Goal: Task Accomplishment & Management: Manage account settings

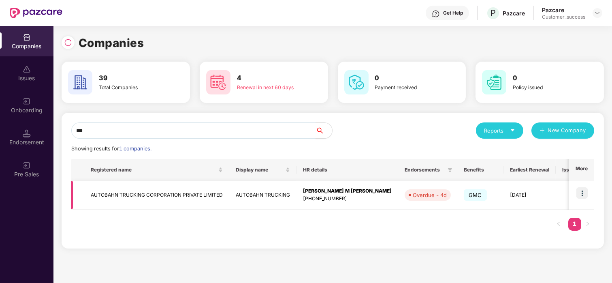
type input "***"
click at [582, 188] on img at bounding box center [582, 192] width 11 height 11
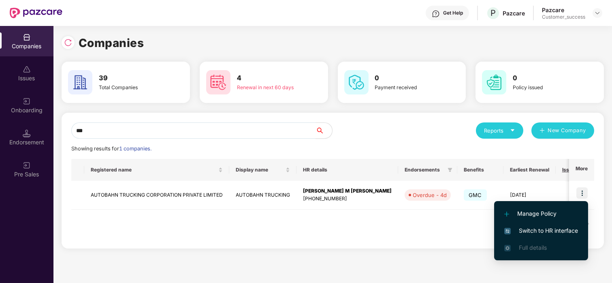
click at [526, 228] on span "Switch to HR interface" at bounding box center [542, 230] width 74 height 9
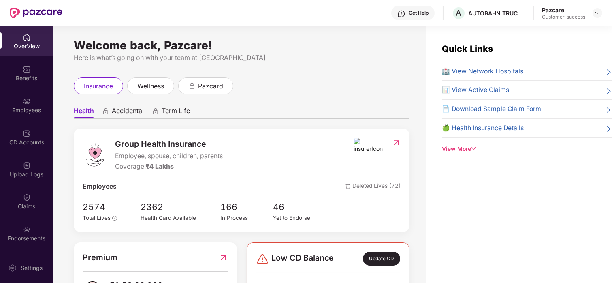
click at [32, 79] on div "Benefits" at bounding box center [26, 78] width 53 height 8
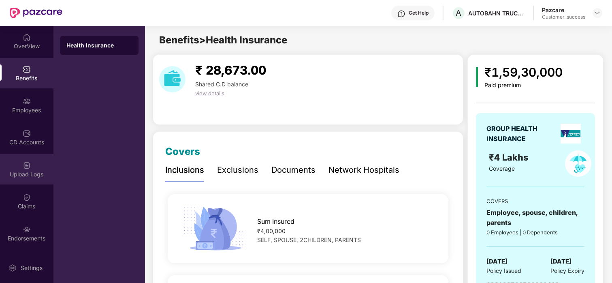
click at [20, 154] on div "Upload Logs" at bounding box center [26, 169] width 53 height 30
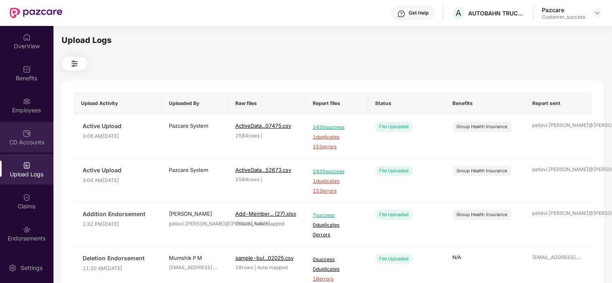
click at [30, 135] on div "CD Accounts" at bounding box center [26, 137] width 53 height 30
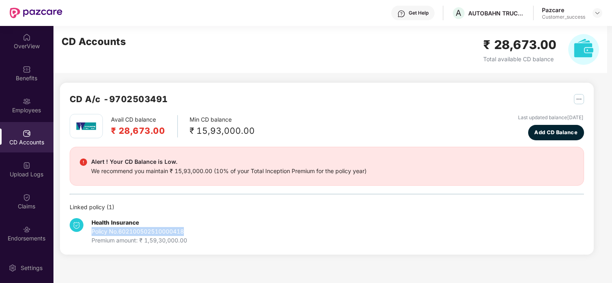
drag, startPoint x: 192, startPoint y: 231, endPoint x: 89, endPoint y: 231, distance: 102.5
click at [89, 231] on div "Health Insurance Policy No. 602100502510000418 Premium amount: ₹ 1,59,30,000.00" at bounding box center [155, 231] width 171 height 27
copy div "Policy No. 602100502510000418"
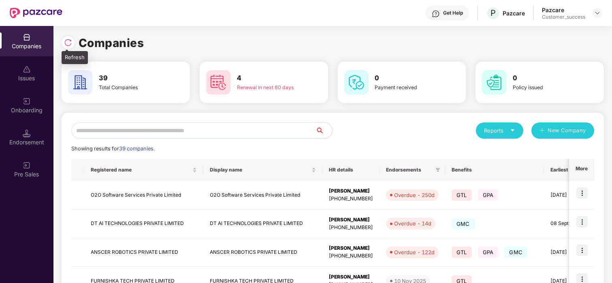
click at [70, 47] on div at bounding box center [68, 42] width 13 height 13
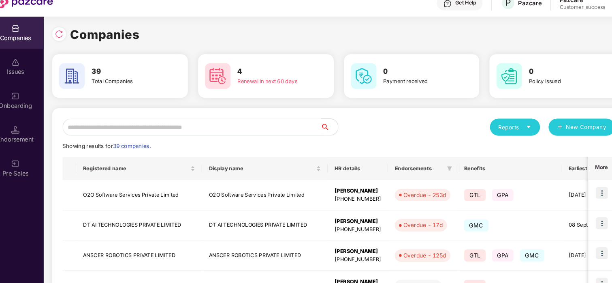
click at [168, 132] on input "text" at bounding box center [193, 130] width 245 height 16
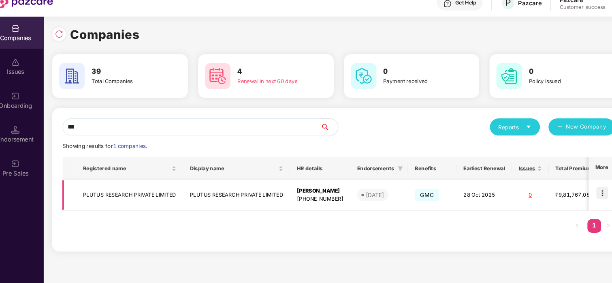
type input "***"
click at [584, 194] on img at bounding box center [582, 192] width 11 height 11
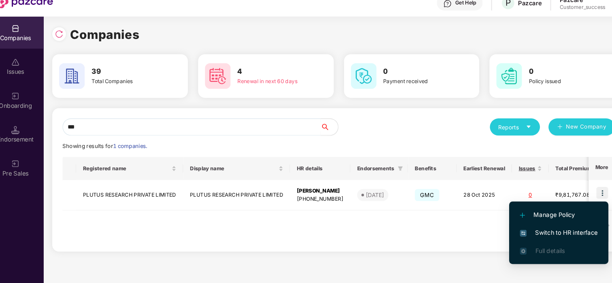
click at [526, 228] on span "Switch to HR interface" at bounding box center [542, 230] width 74 height 9
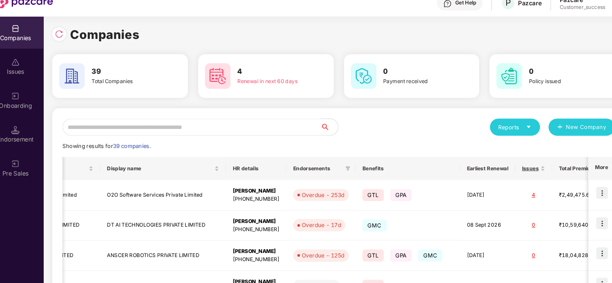
click at [153, 126] on input "text" at bounding box center [193, 130] width 245 height 16
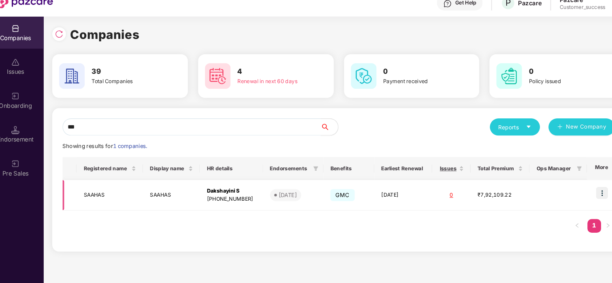
type input "***"
click at [578, 191] on img at bounding box center [582, 192] width 11 height 11
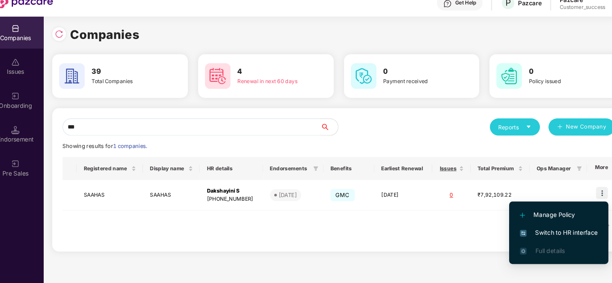
click at [500, 230] on li "Switch to HR interface" at bounding box center [541, 230] width 94 height 17
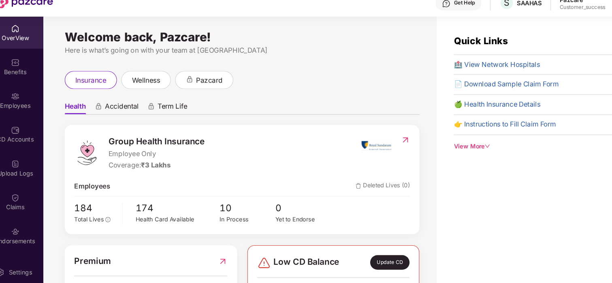
click at [30, 91] on div "Employees" at bounding box center [26, 105] width 53 height 30
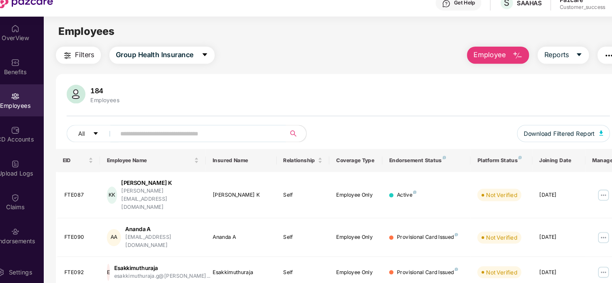
click at [158, 144] on span at bounding box center [200, 136] width 166 height 16
paste input "*******"
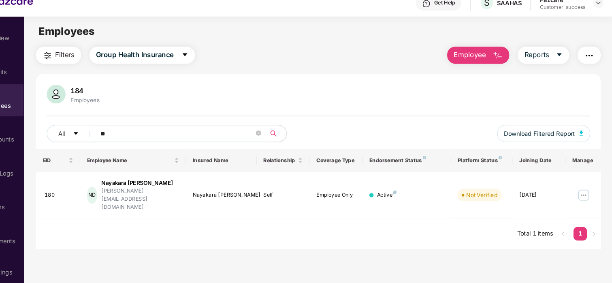
type input "*"
paste input "******"
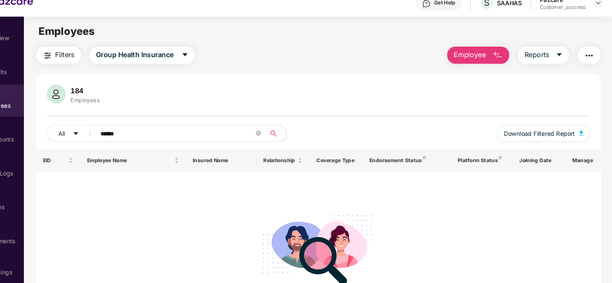
click at [272, 137] on span "******" at bounding box center [200, 136] width 166 height 16
type input "*"
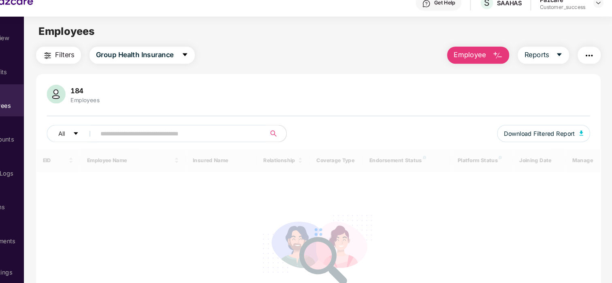
paste input "******"
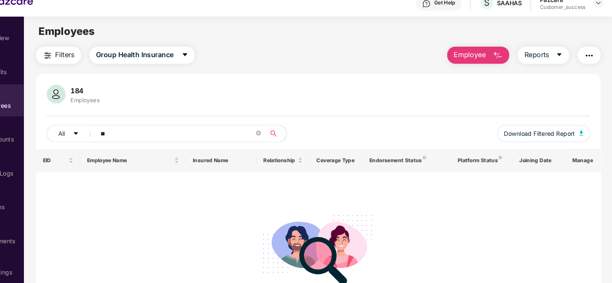
type input "*"
click at [134, 137] on input "*******" at bounding box center [199, 137] width 146 height 12
type input "****"
click at [277, 138] on icon "close-circle" at bounding box center [276, 136] width 5 height 5
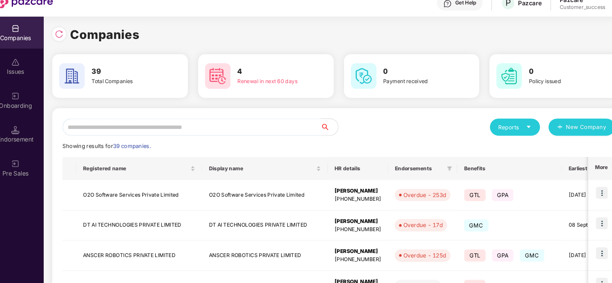
click at [181, 134] on input "text" at bounding box center [193, 130] width 245 height 16
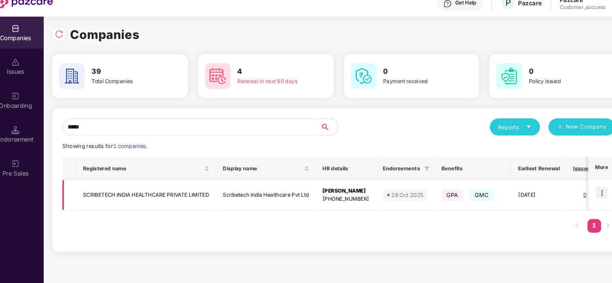
type input "*****"
click at [576, 190] on td at bounding box center [581, 195] width 25 height 29
click at [584, 190] on img at bounding box center [582, 192] width 11 height 11
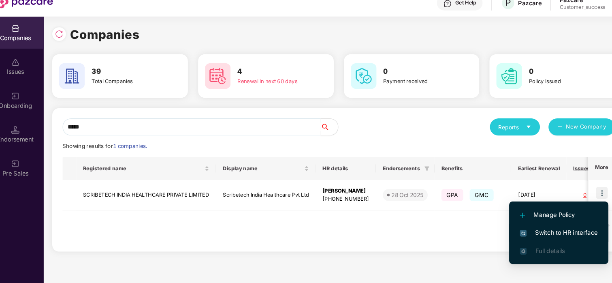
click at [519, 231] on span "Switch to HR interface" at bounding box center [542, 230] width 74 height 9
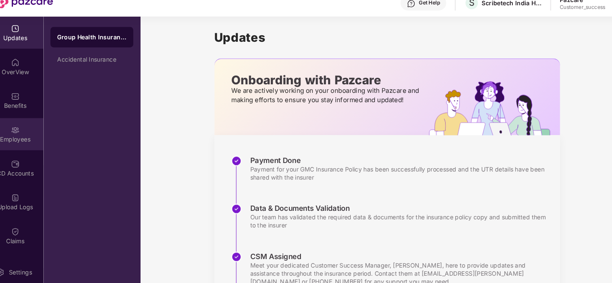
click at [24, 128] on div "Employees" at bounding box center [26, 137] width 53 height 30
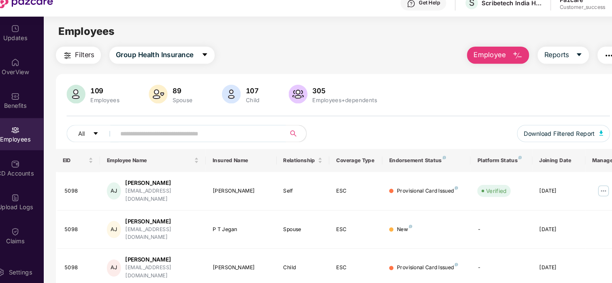
click at [221, 136] on input "text" at bounding box center [199, 137] width 146 height 12
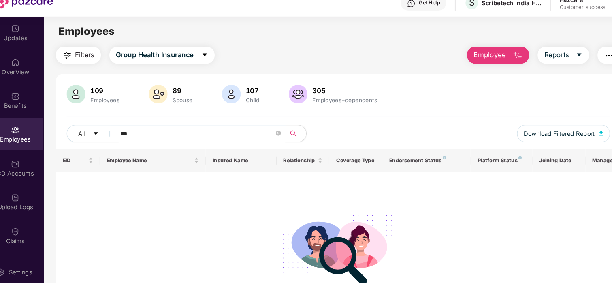
type input "****"
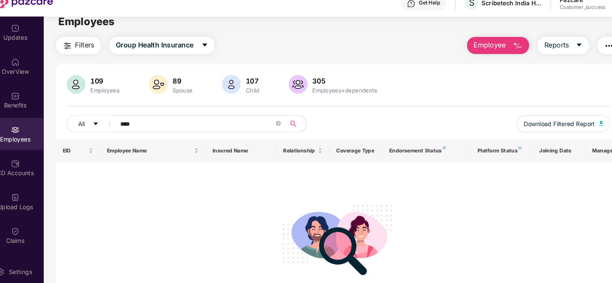
scroll to position [6, 0]
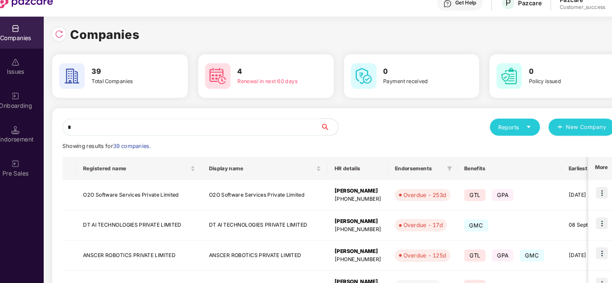
click at [160, 132] on input "*" at bounding box center [193, 130] width 245 height 16
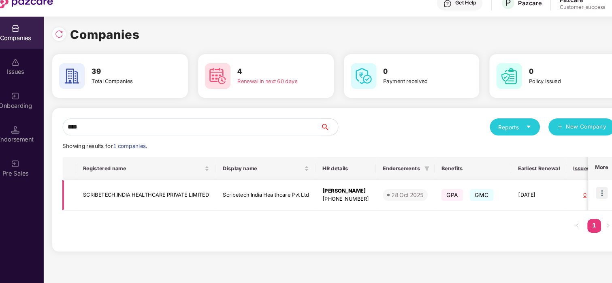
type input "****"
click at [125, 191] on td "SCRIBETECH INDIA HEALTHCARE PRIVATE LIMITED" at bounding box center [150, 195] width 133 height 29
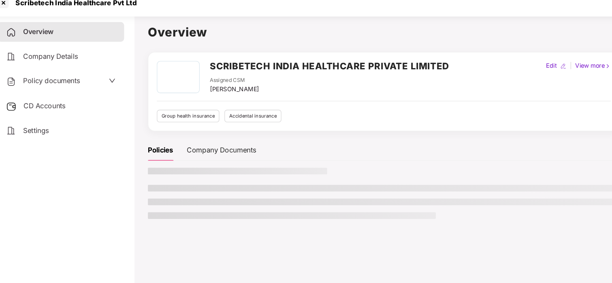
click at [78, 88] on span "Policy documents" at bounding box center [61, 87] width 54 height 8
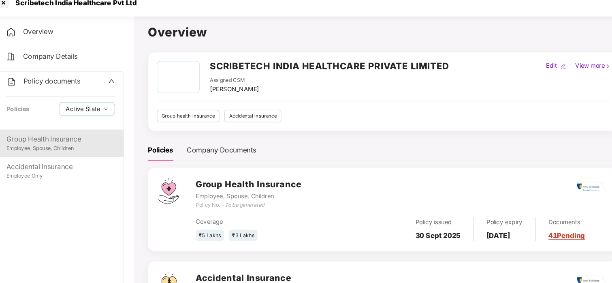
click at [70, 154] on div "Employee, Spouse, Children" at bounding box center [69, 151] width 103 height 8
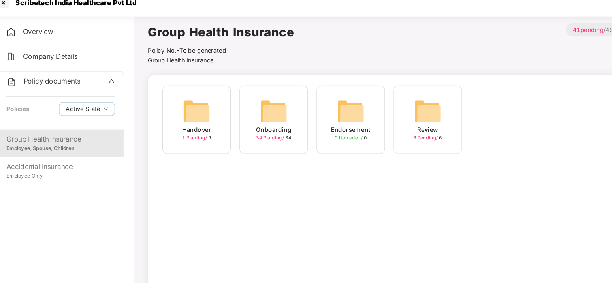
click at [267, 107] on img at bounding box center [272, 116] width 26 height 26
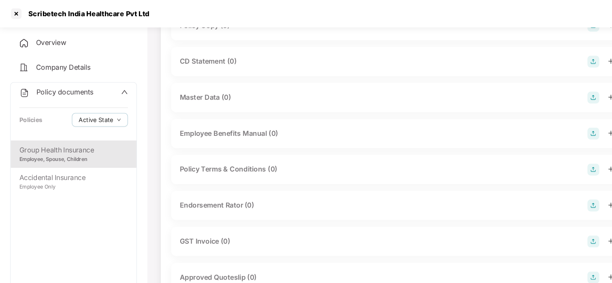
scroll to position [114, 0]
click at [16, 10] on div at bounding box center [15, 12] width 13 height 13
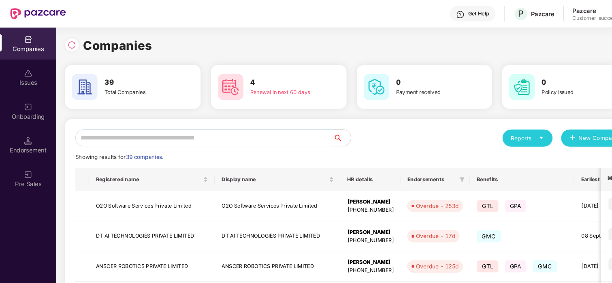
scroll to position [0, 0]
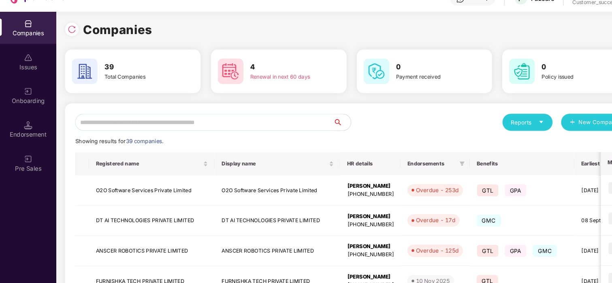
click at [105, 127] on input "text" at bounding box center [193, 130] width 245 height 16
click at [68, 39] on img at bounding box center [68, 43] width 8 height 8
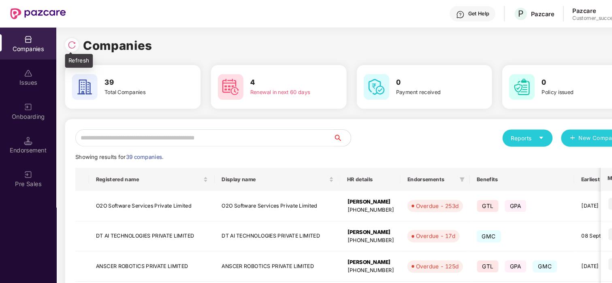
click at [68, 39] on img at bounding box center [68, 43] width 8 height 8
click at [63, 43] on div at bounding box center [68, 42] width 13 height 13
click at [84, 131] on input "text" at bounding box center [193, 130] width 245 height 16
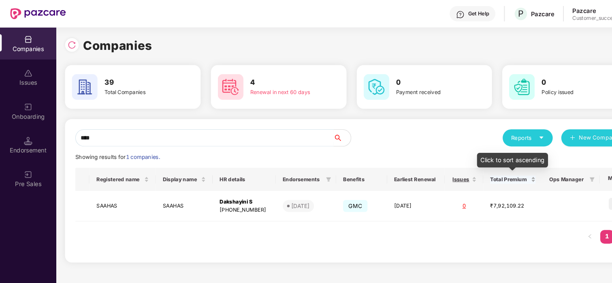
scroll to position [0, 0]
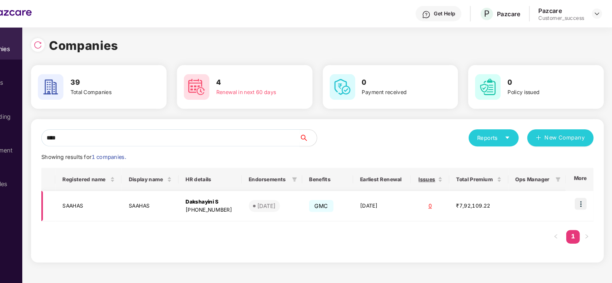
type input "****"
click at [581, 188] on img at bounding box center [582, 192] width 11 height 11
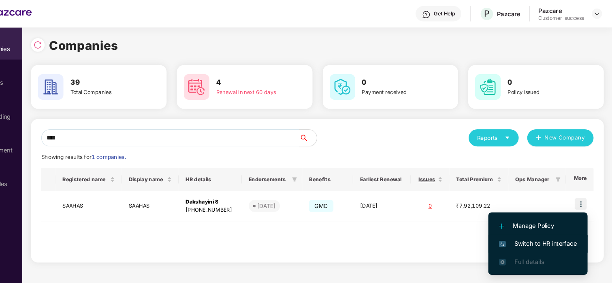
click at [526, 235] on li "Switch to HR interface" at bounding box center [542, 230] width 94 height 17
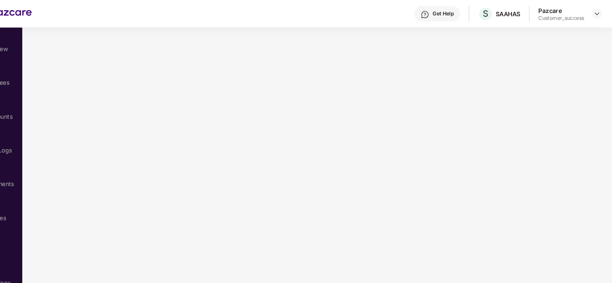
scroll to position [0, 0]
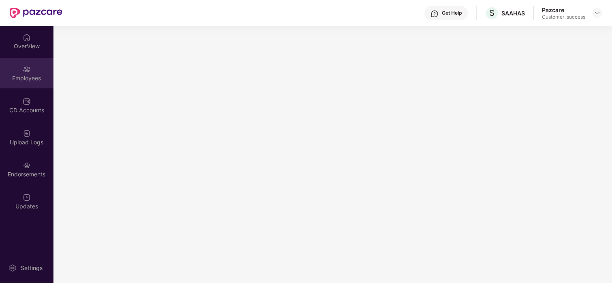
click at [6, 71] on div "Employees" at bounding box center [26, 73] width 53 height 30
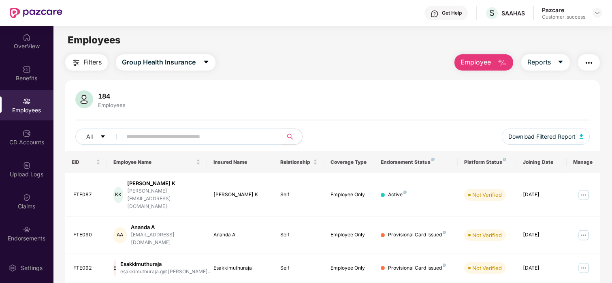
click at [492, 65] on button "Employee" at bounding box center [484, 62] width 59 height 16
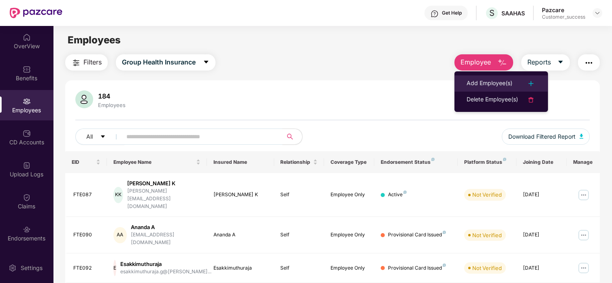
click at [459, 86] on li "Add Employee(s)" at bounding box center [502, 83] width 94 height 16
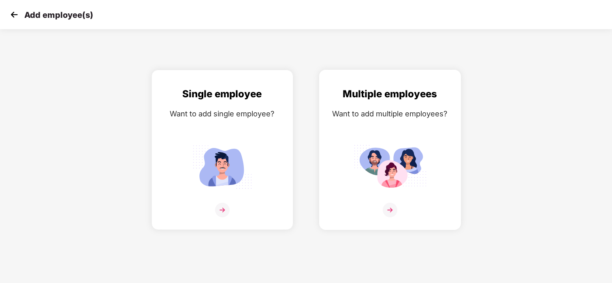
click at [387, 173] on img at bounding box center [390, 166] width 73 height 51
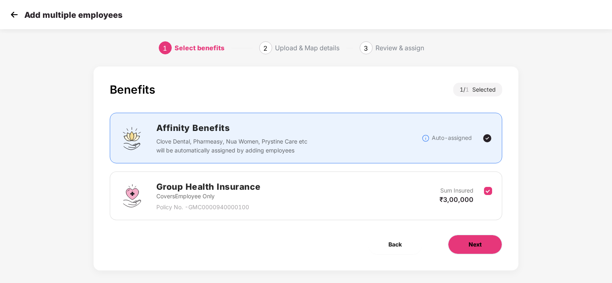
click at [456, 242] on button "Next" at bounding box center [475, 244] width 54 height 19
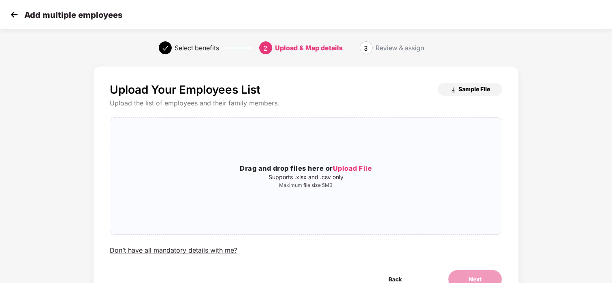
click at [463, 88] on span "Sample File" at bounding box center [475, 89] width 32 height 8
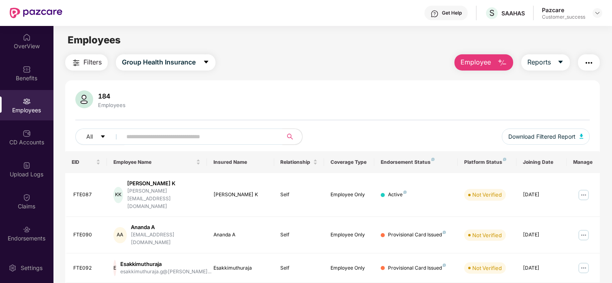
click at [498, 65] on img "button" at bounding box center [503, 63] width 10 height 10
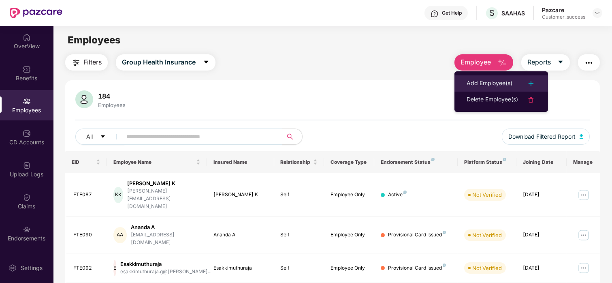
click at [474, 78] on li "Add Employee(s)" at bounding box center [502, 83] width 94 height 16
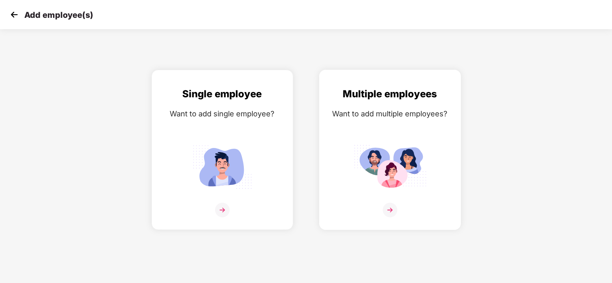
click at [397, 128] on div "Multiple employees Want to add multiple employees?" at bounding box center [390, 156] width 125 height 141
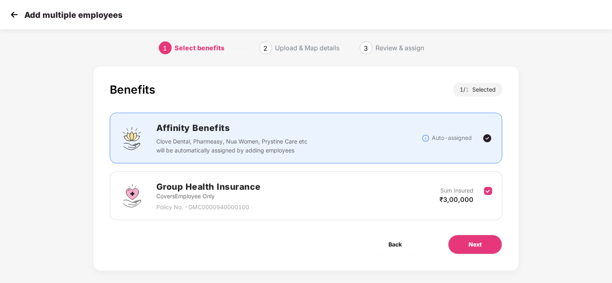
scroll to position [7, 0]
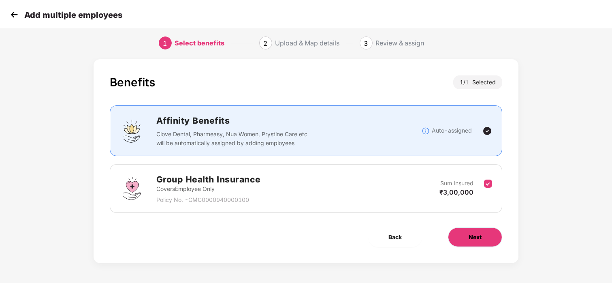
click at [464, 242] on button "Next" at bounding box center [475, 236] width 54 height 19
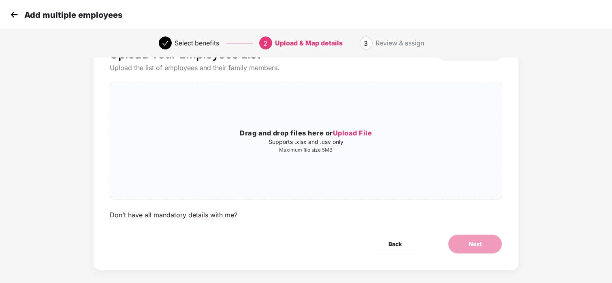
scroll to position [37, 0]
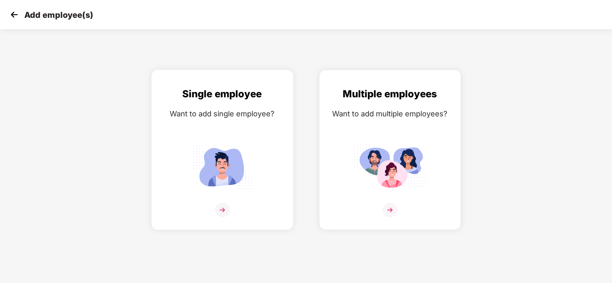
click at [247, 141] on div "Single employee Want to add single employee?" at bounding box center [222, 156] width 125 height 141
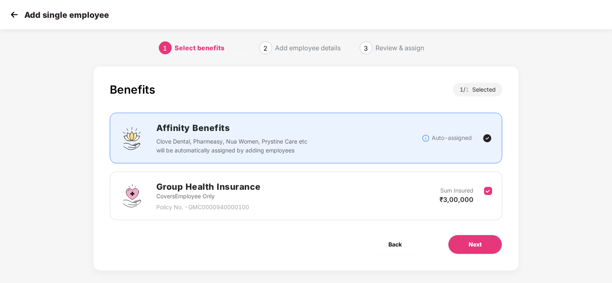
scroll to position [7, 0]
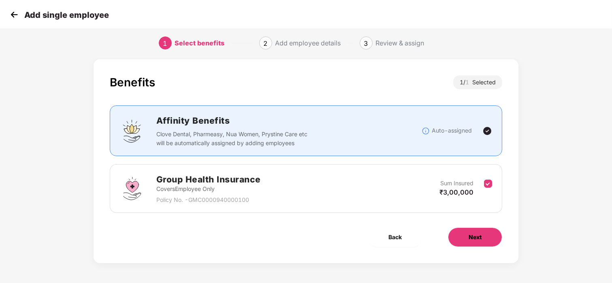
click at [487, 237] on button "Next" at bounding box center [475, 236] width 54 height 19
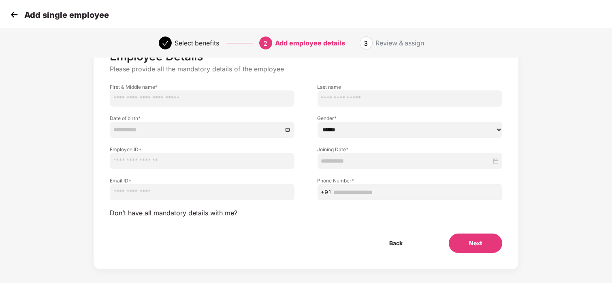
scroll to position [41, 0]
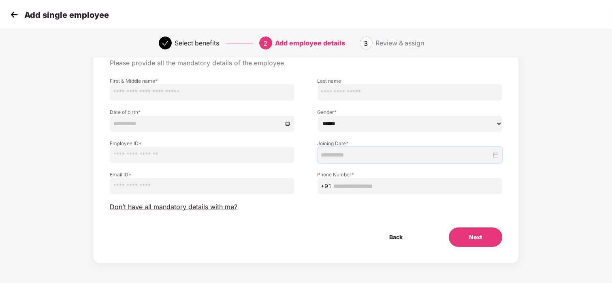
click at [336, 150] on input at bounding box center [406, 154] width 171 height 9
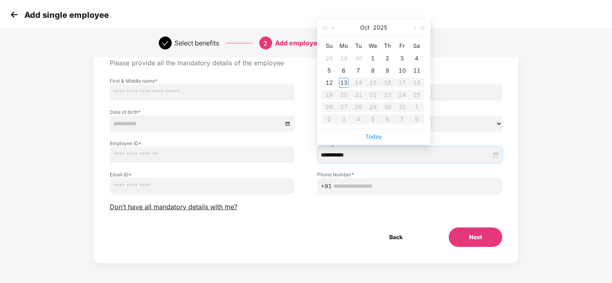
type input "**********"
click at [335, 28] on button "button" at bounding box center [334, 27] width 9 height 16
type input "**********"
click at [448, 18] on div "Add single employee" at bounding box center [306, 14] width 612 height 29
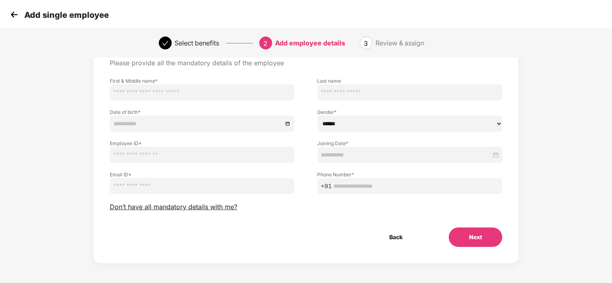
click at [16, 17] on img at bounding box center [14, 15] width 12 height 12
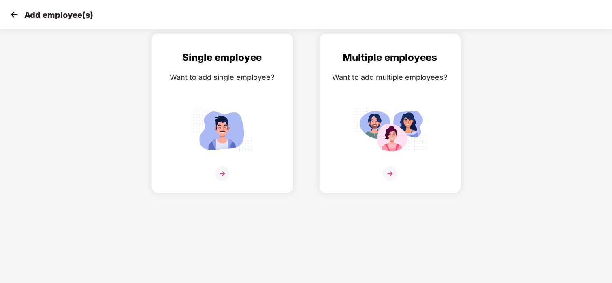
scroll to position [0, 0]
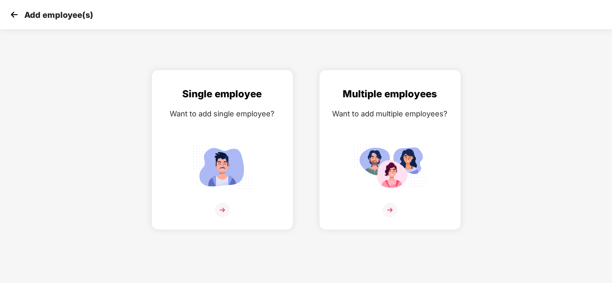
click at [11, 14] on img at bounding box center [14, 15] width 12 height 12
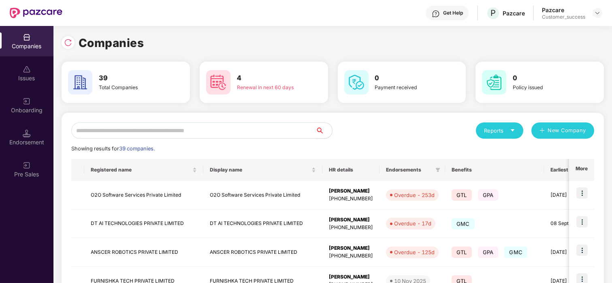
scroll to position [0, 0]
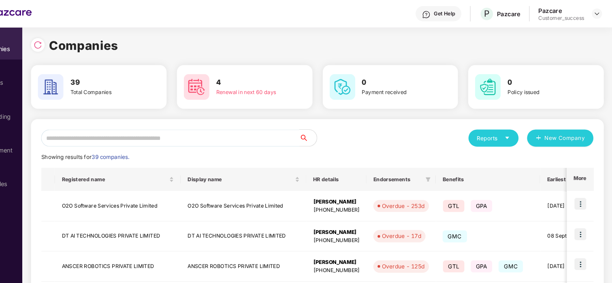
click at [131, 135] on input "text" at bounding box center [193, 130] width 245 height 16
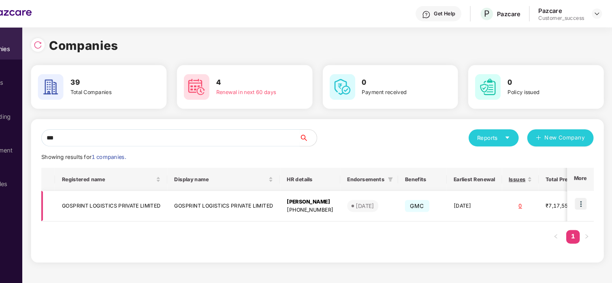
scroll to position [0, 34]
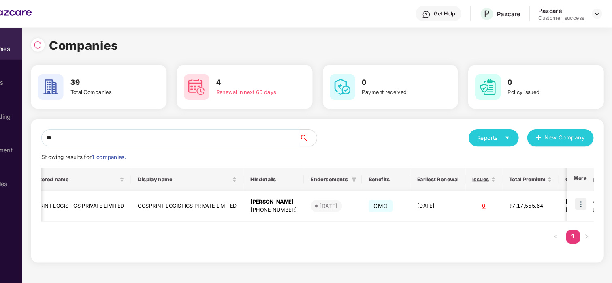
type input "*"
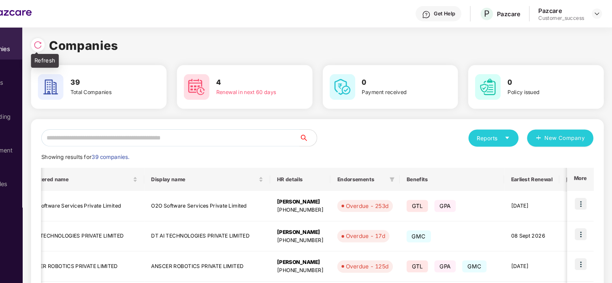
click at [64, 39] on img at bounding box center [68, 43] width 8 height 8
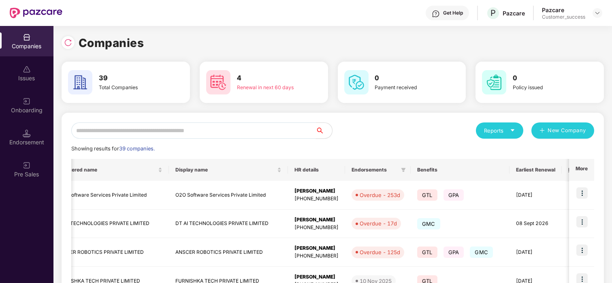
click at [122, 124] on input "text" at bounding box center [193, 130] width 245 height 16
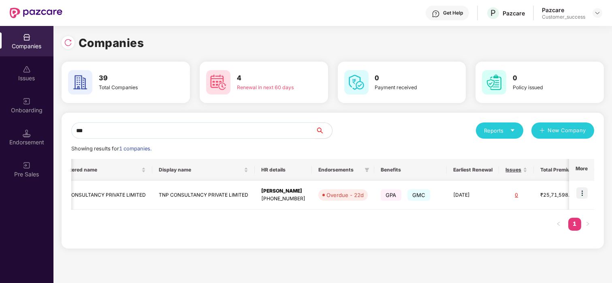
scroll to position [0, 0]
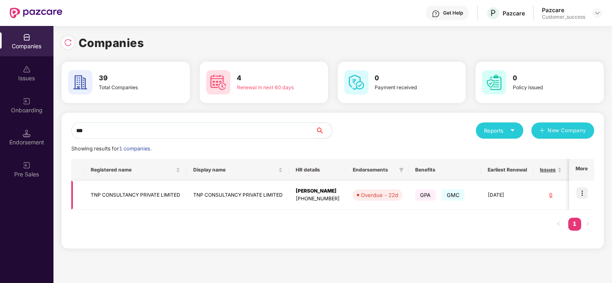
type input "***"
click at [584, 197] on img at bounding box center [582, 192] width 11 height 11
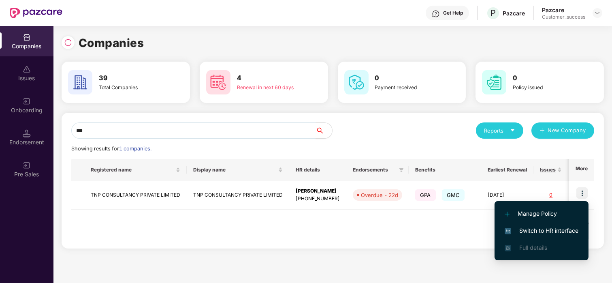
click at [539, 229] on span "Switch to HR interface" at bounding box center [542, 230] width 74 height 9
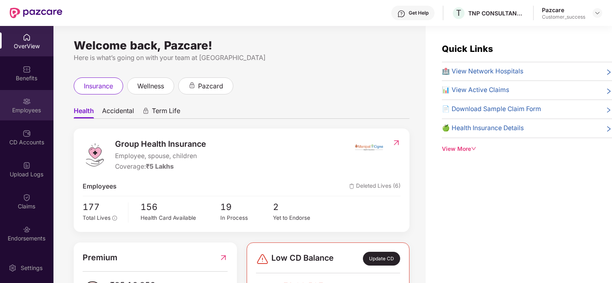
click at [5, 102] on div "Employees" at bounding box center [26, 105] width 53 height 30
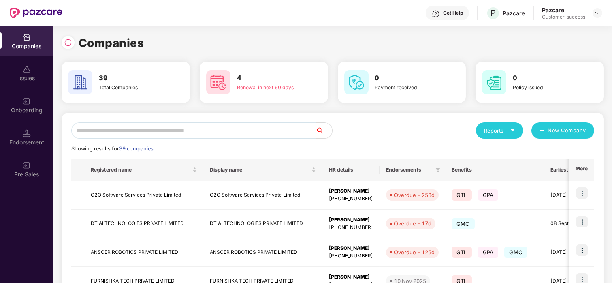
scroll to position [0, 0]
click at [84, 130] on input "text" at bounding box center [193, 130] width 245 height 16
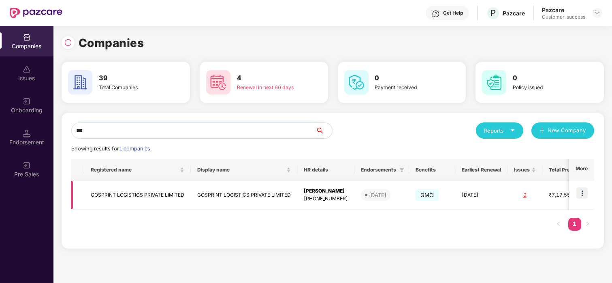
type input "***"
click at [578, 188] on img at bounding box center [582, 192] width 11 height 11
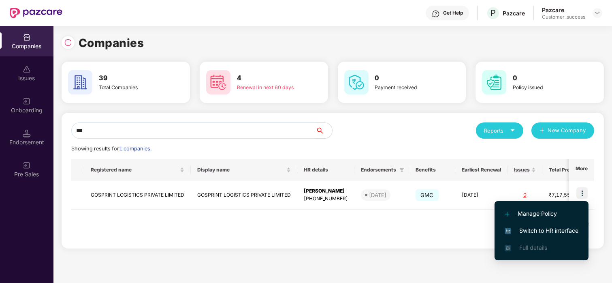
click at [517, 234] on span "Switch to HR interface" at bounding box center [542, 230] width 74 height 9
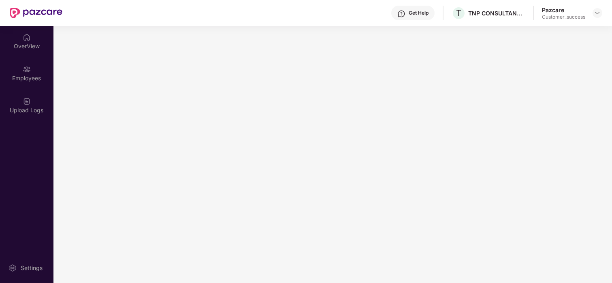
scroll to position [0, 0]
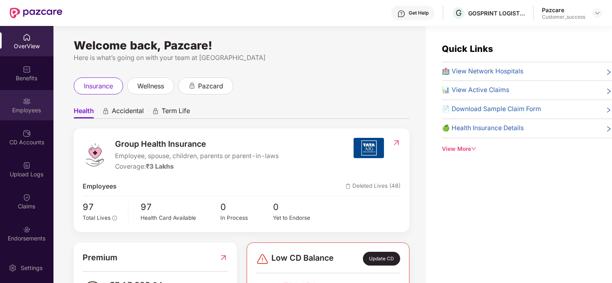
click at [24, 111] on div "Employees" at bounding box center [26, 110] width 53 height 8
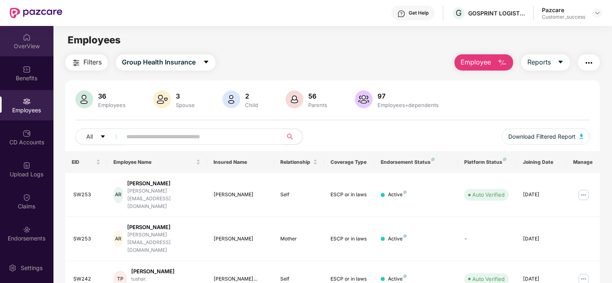
click at [35, 56] on div "OverView" at bounding box center [26, 41] width 53 height 30
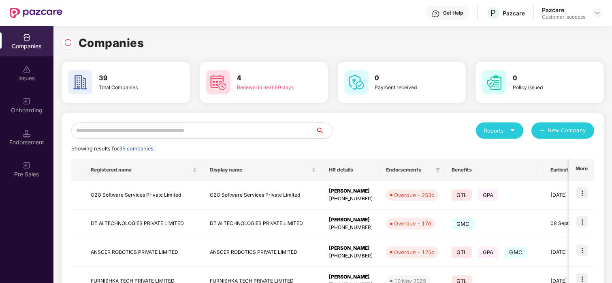
scroll to position [0, 0]
click at [113, 131] on input "text" at bounding box center [193, 130] width 245 height 16
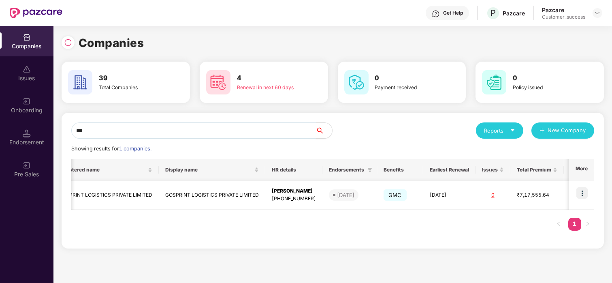
scroll to position [0, 35]
type input "***"
click at [580, 192] on img at bounding box center [582, 192] width 11 height 11
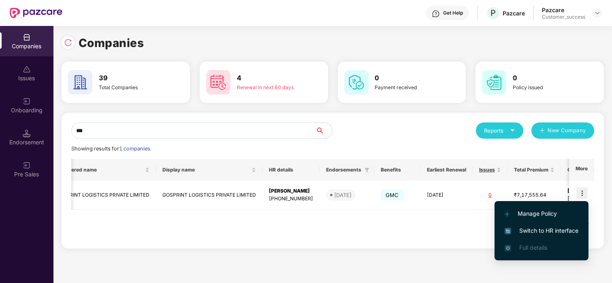
click at [523, 226] on span "Switch to HR interface" at bounding box center [542, 230] width 74 height 9
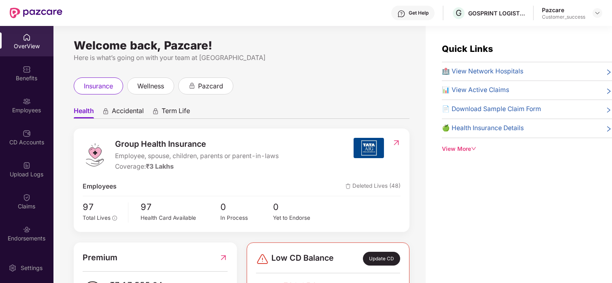
click at [34, 82] on div "Benefits" at bounding box center [26, 73] width 53 height 30
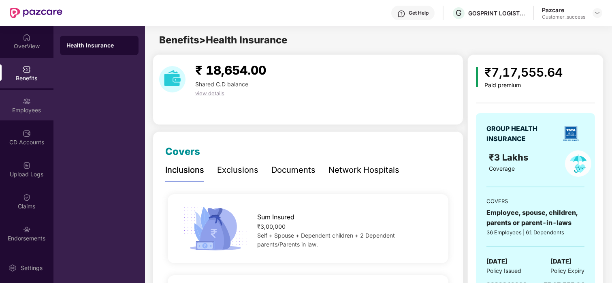
click at [18, 99] on div "Employees" at bounding box center [26, 105] width 53 height 30
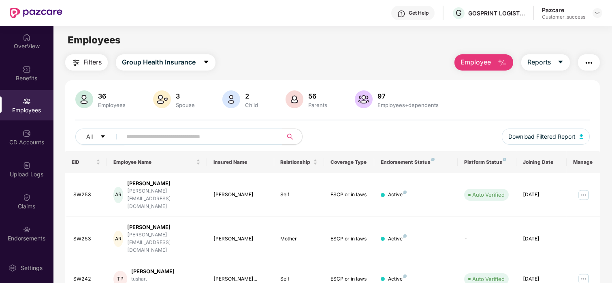
click at [286, 107] on img at bounding box center [295, 99] width 18 height 18
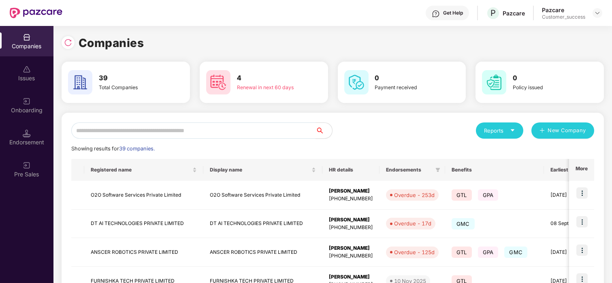
scroll to position [0, 0]
click at [123, 125] on input "text" at bounding box center [193, 130] width 245 height 16
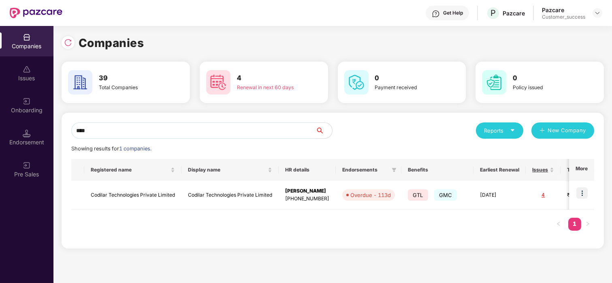
scroll to position [0, 119]
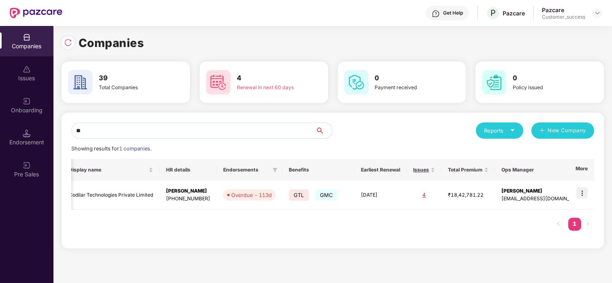
type input "*"
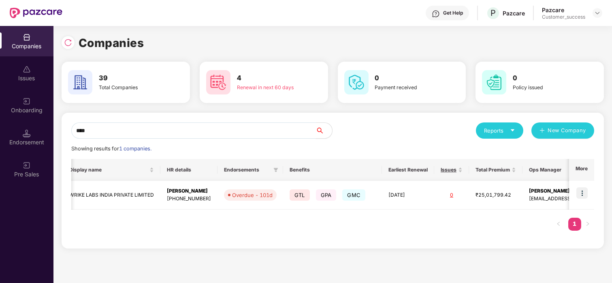
type input "****"
click at [87, 196] on td "WRIKE LABS INDIA PRIVATE LIMITED" at bounding box center [112, 195] width 98 height 29
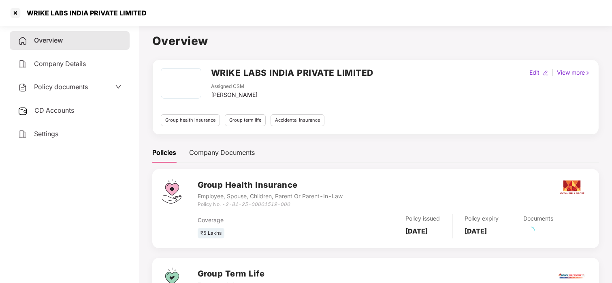
click at [63, 81] on div "Policy documents" at bounding box center [70, 87] width 120 height 19
click at [57, 90] on div "Policy documents" at bounding box center [53, 87] width 70 height 11
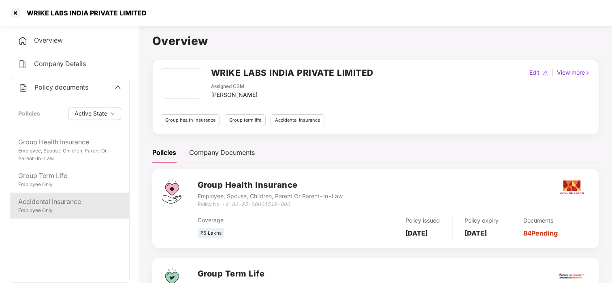
click at [41, 204] on div "Accidental Insurance" at bounding box center [69, 202] width 103 height 10
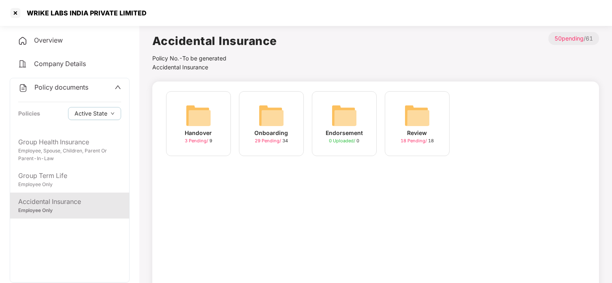
click at [277, 136] on div "Onboarding" at bounding box center [272, 132] width 34 height 9
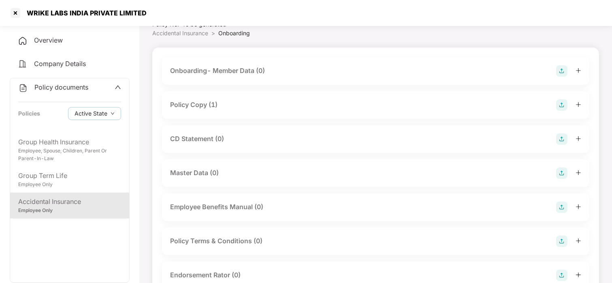
scroll to position [40, 0]
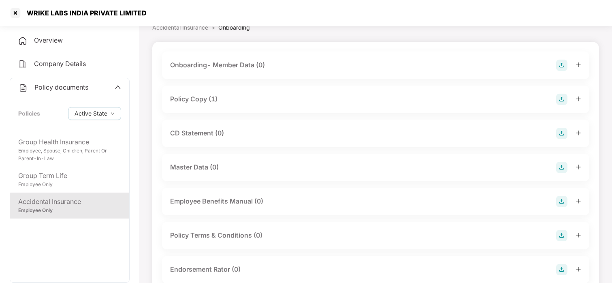
click at [203, 140] on div "CD Statement (0)" at bounding box center [376, 134] width 428 height 28
click at [209, 133] on div "CD Statement (0)" at bounding box center [197, 133] width 54 height 10
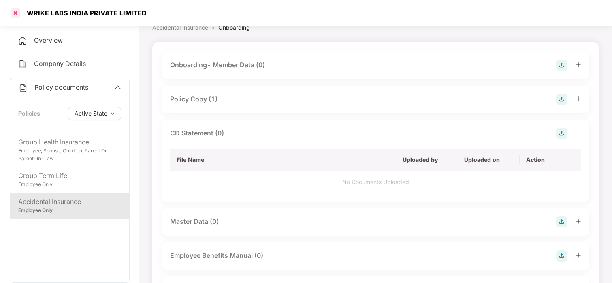
click at [19, 11] on div at bounding box center [15, 12] width 13 height 13
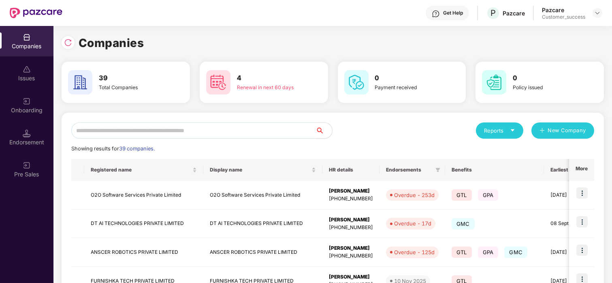
scroll to position [0, 0]
click at [151, 126] on input "text" at bounding box center [193, 130] width 245 height 16
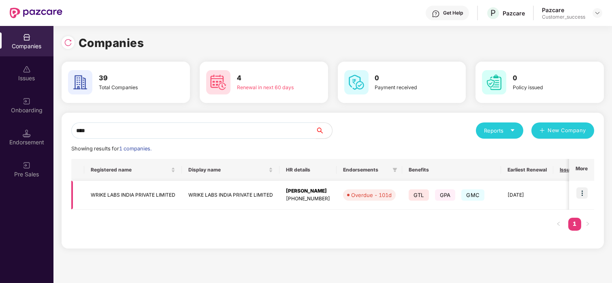
type input "****"
click at [111, 194] on td "WRIKE LABS INDIA PRIVATE LIMITED" at bounding box center [133, 195] width 98 height 29
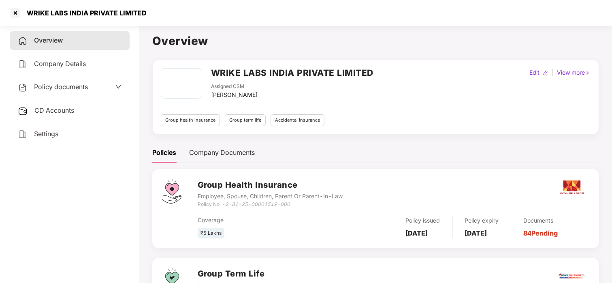
click at [75, 88] on span "Policy documents" at bounding box center [61, 87] width 54 height 8
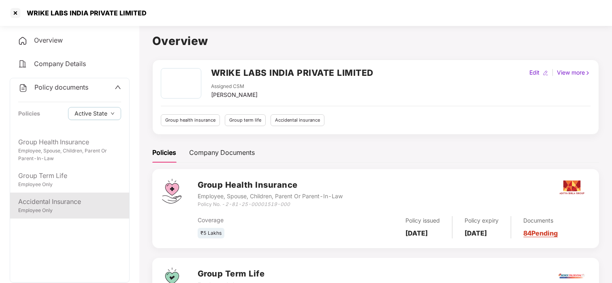
click at [69, 195] on div "Accidental Insurance Employee Only" at bounding box center [69, 206] width 119 height 26
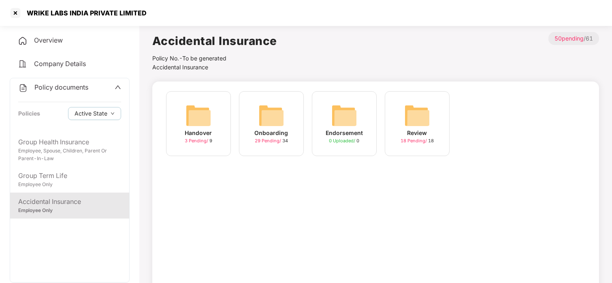
click at [253, 123] on div "Onboarding 29 Pending / 34" at bounding box center [271, 123] width 65 height 65
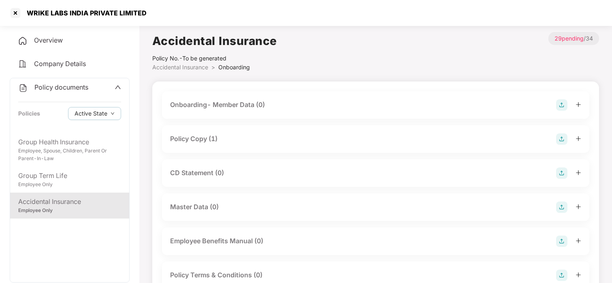
drag, startPoint x: 592, startPoint y: 236, endPoint x: 380, endPoint y: 59, distance: 276.2
click at [380, 59] on div "Accidental Insurance Policy No.- To be generated Accidental Insurance > Onboard…" at bounding box center [375, 52] width 447 height 40
click at [9, 17] on div at bounding box center [15, 12] width 13 height 13
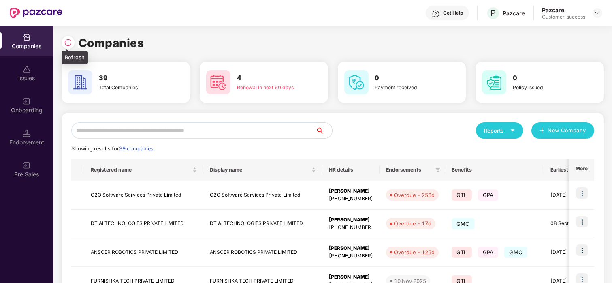
click at [71, 45] on img at bounding box center [68, 43] width 8 height 8
click at [144, 127] on input "text" at bounding box center [193, 130] width 245 height 16
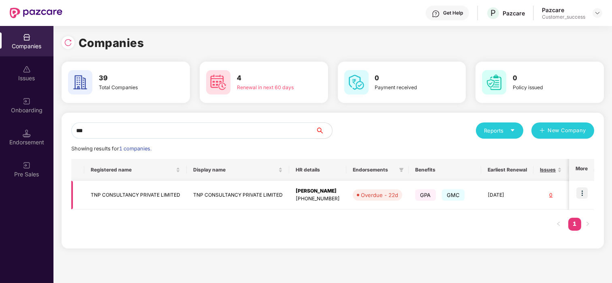
type input "***"
click at [580, 190] on img at bounding box center [582, 192] width 11 height 11
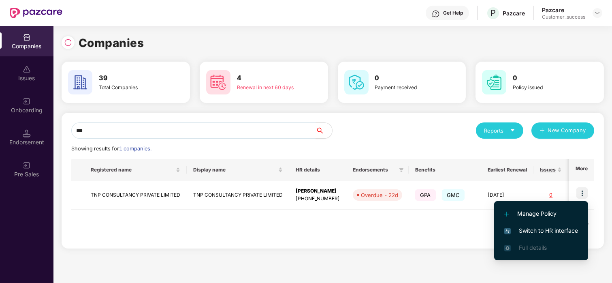
click at [529, 232] on span "Switch to HR interface" at bounding box center [542, 230] width 74 height 9
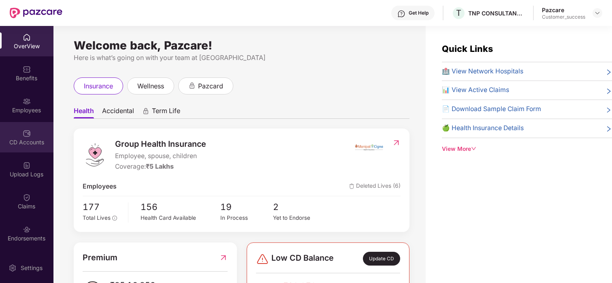
click at [21, 144] on div "CD Accounts" at bounding box center [26, 142] width 53 height 8
